Goal: Information Seeking & Learning: Learn about a topic

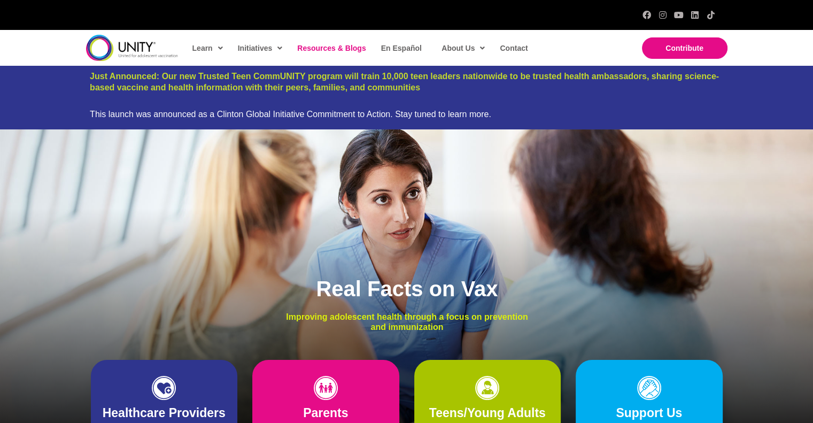
click at [355, 44] on span "Resources & Blogs" at bounding box center [331, 48] width 68 height 9
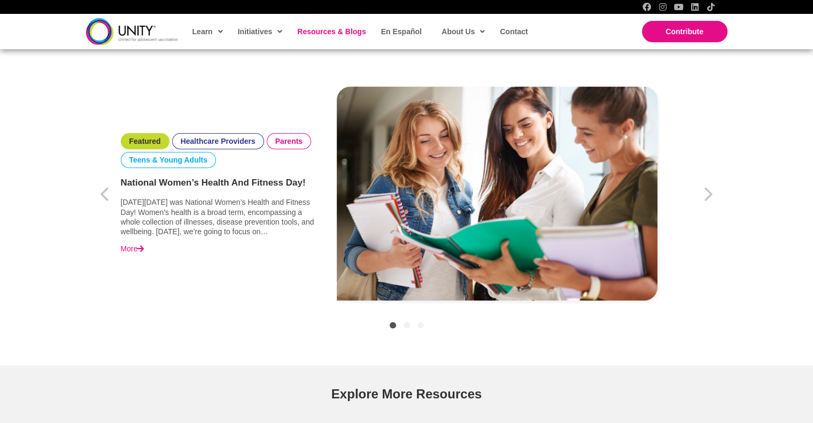
scroll to position [740, 0]
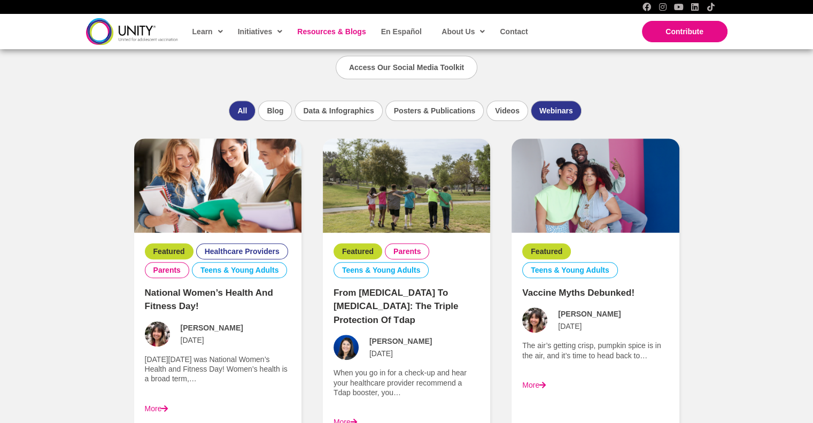
click at [554, 114] on li "Webinars" at bounding box center [556, 110] width 51 height 20
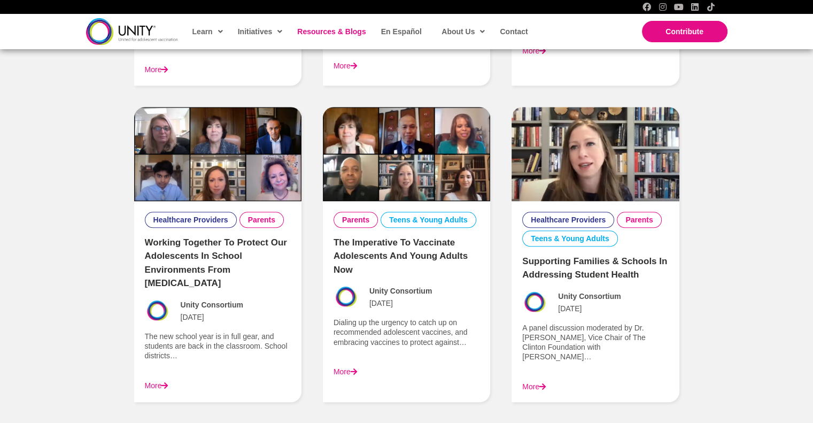
scroll to position [722, 0]
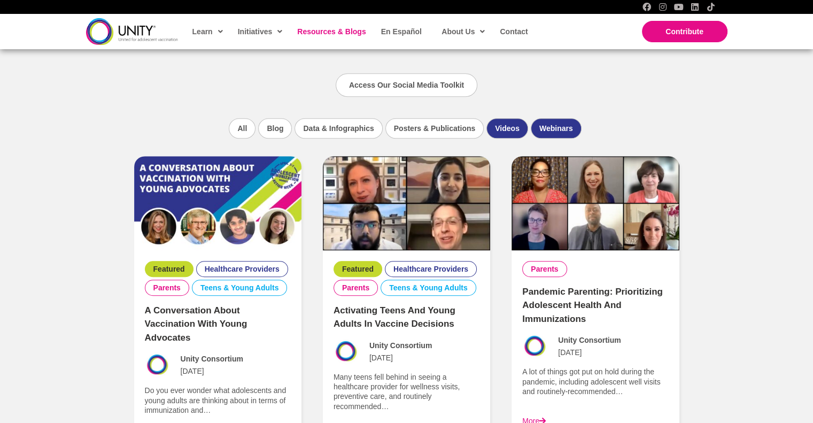
click at [509, 128] on li "Videos" at bounding box center [507, 128] width 42 height 20
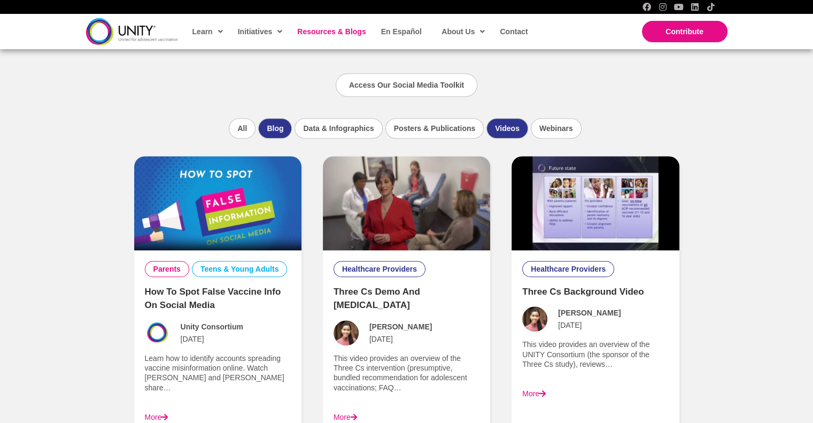
click at [277, 126] on li "Blog" at bounding box center [275, 128] width 34 height 20
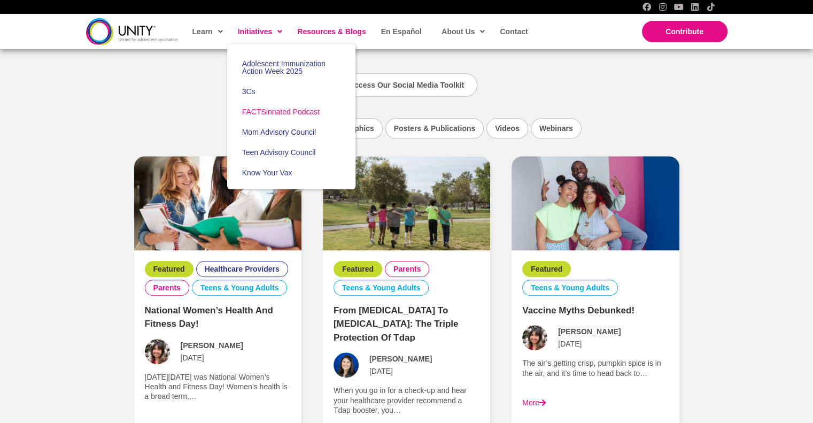
click at [276, 114] on span "FACTSinnated Podcast" at bounding box center [281, 111] width 78 height 9
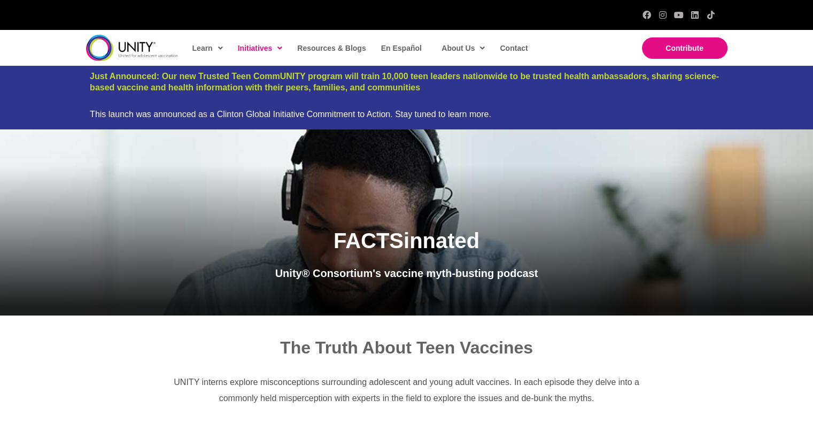
click at [810, 385] on div "The Truth About Teen Vaccines UNITY interns explore misconceptions surrounding …" at bounding box center [406, 371] width 813 height 112
